Goal: Task Accomplishment & Management: Manage account settings

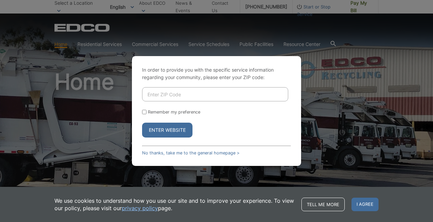
click at [162, 96] on input "Enter ZIP Code" at bounding box center [215, 94] width 146 height 14
type input "92024"
click at [157, 130] on button "Enter Website" at bounding box center [167, 130] width 50 height 15
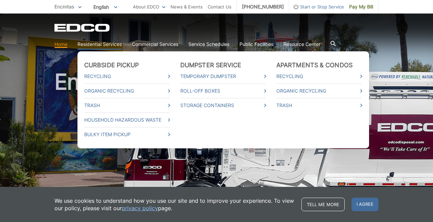
click at [84, 44] on link "Residential Services" at bounding box center [100, 44] width 44 height 7
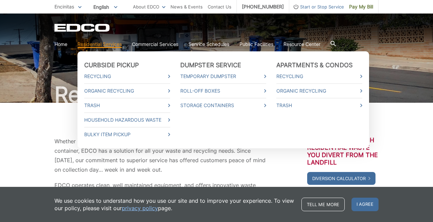
scroll to position [22, 0]
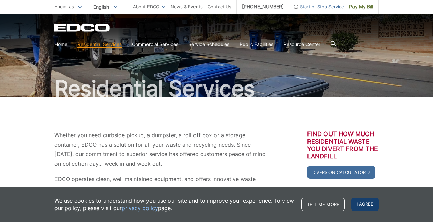
click at [360, 203] on span "I agree" at bounding box center [365, 205] width 27 height 14
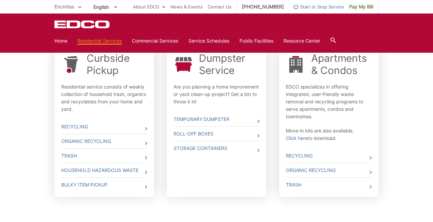
scroll to position [222, 0]
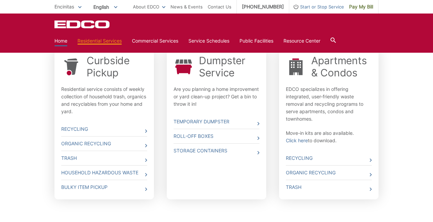
click at [63, 39] on link "Home" at bounding box center [60, 40] width 13 height 7
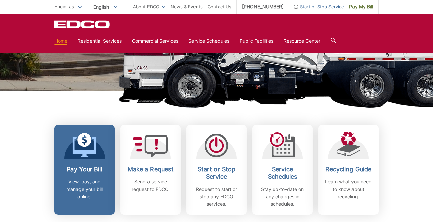
scroll to position [126, 0]
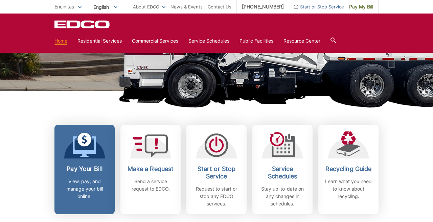
click at [82, 179] on p "View, pay, and manage your bill online." at bounding box center [85, 189] width 50 height 22
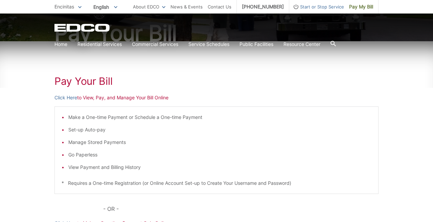
scroll to position [77, 0]
click at [69, 97] on link "Click Here" at bounding box center [65, 97] width 23 height 7
